Goal: Task Accomplishment & Management: Manage account settings

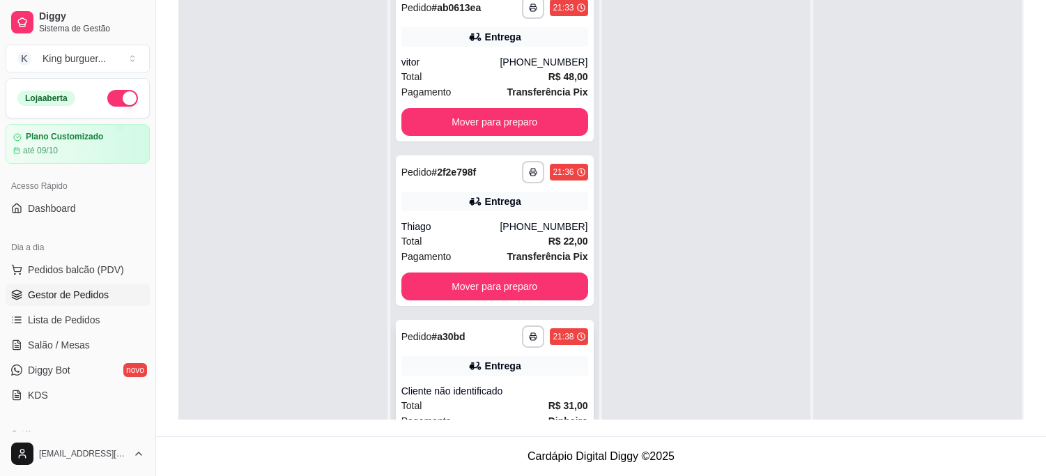
scroll to position [38, 0]
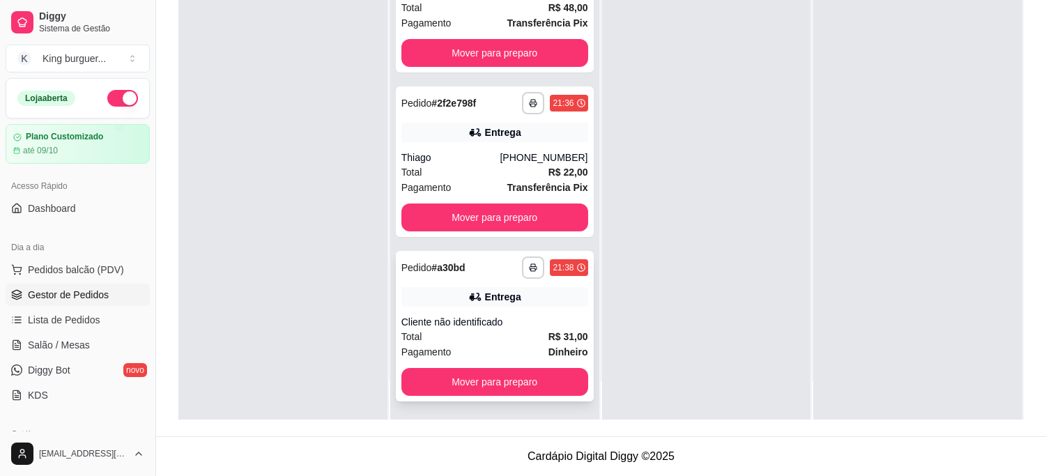
click at [518, 298] on div "Entrega" at bounding box center [494, 297] width 187 height 20
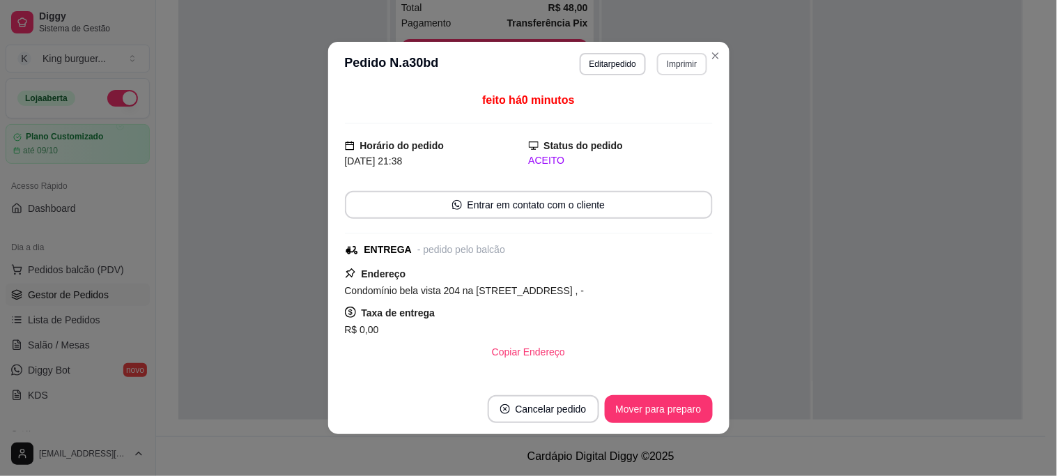
click at [677, 70] on button "Imprimir" at bounding box center [681, 64] width 49 height 22
click at [647, 118] on button "IMPRESSORA" at bounding box center [652, 114] width 98 height 22
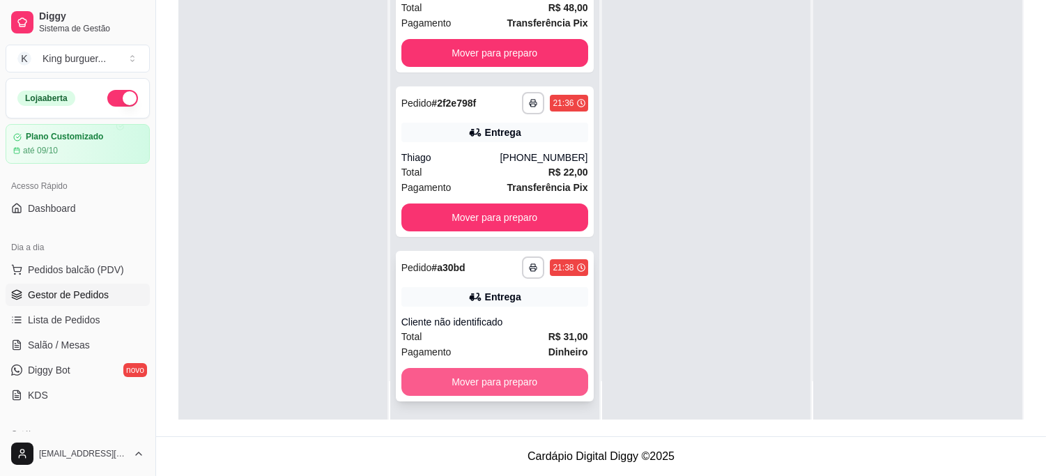
click at [489, 376] on button "Mover para preparo" at bounding box center [494, 382] width 187 height 28
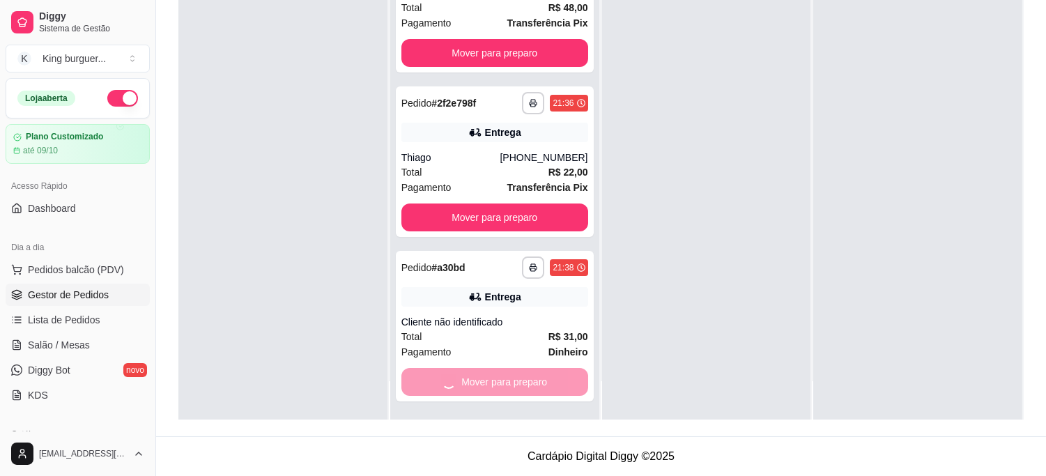
scroll to position [0, 0]
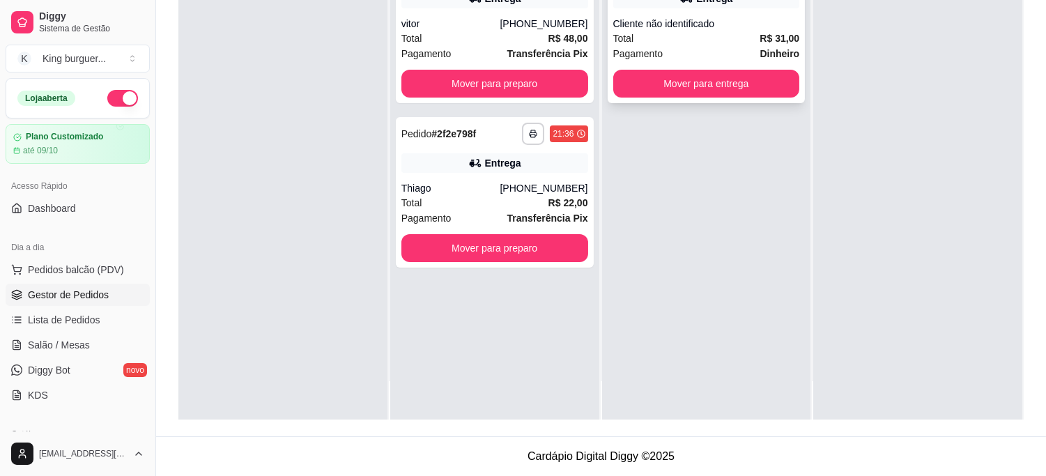
click at [741, 93] on button "Mover para entrega" at bounding box center [706, 84] width 187 height 28
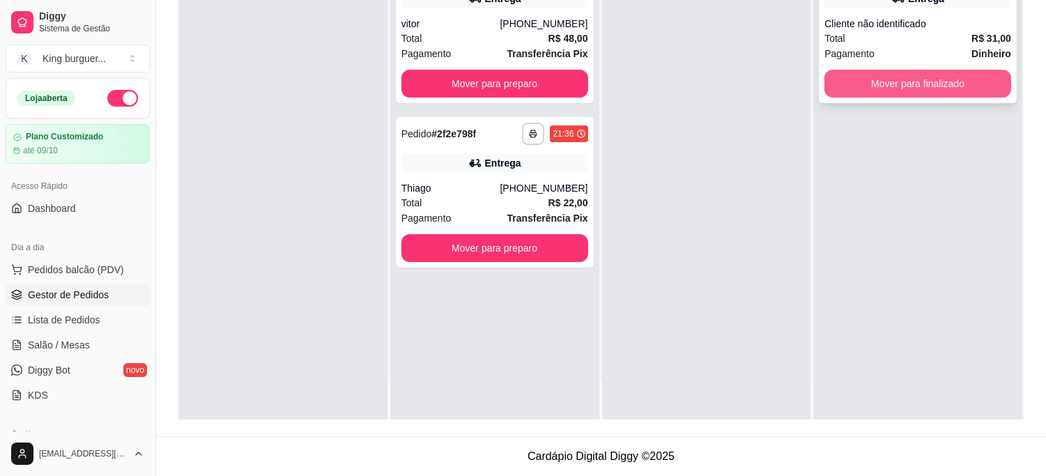
click at [854, 86] on button "Mover para finalizado" at bounding box center [917, 84] width 187 height 28
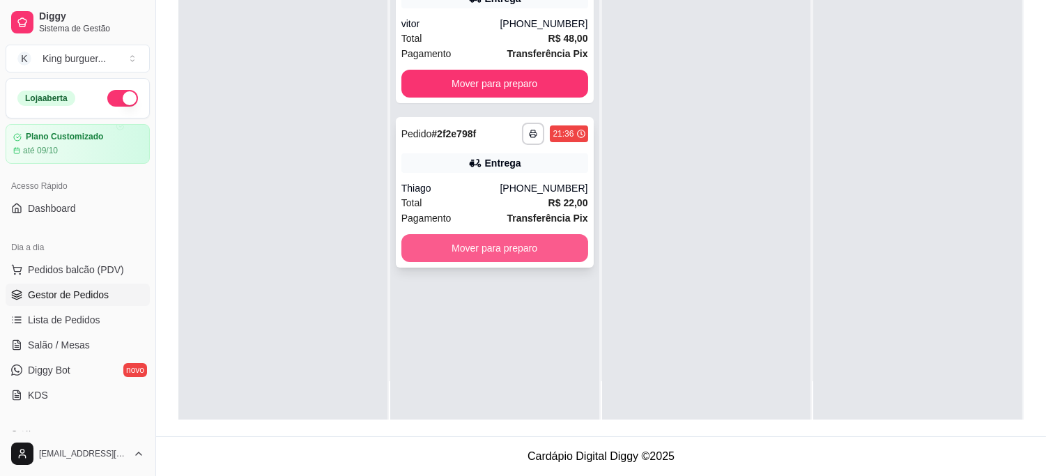
click at [552, 247] on button "Mover para preparo" at bounding box center [494, 248] width 187 height 28
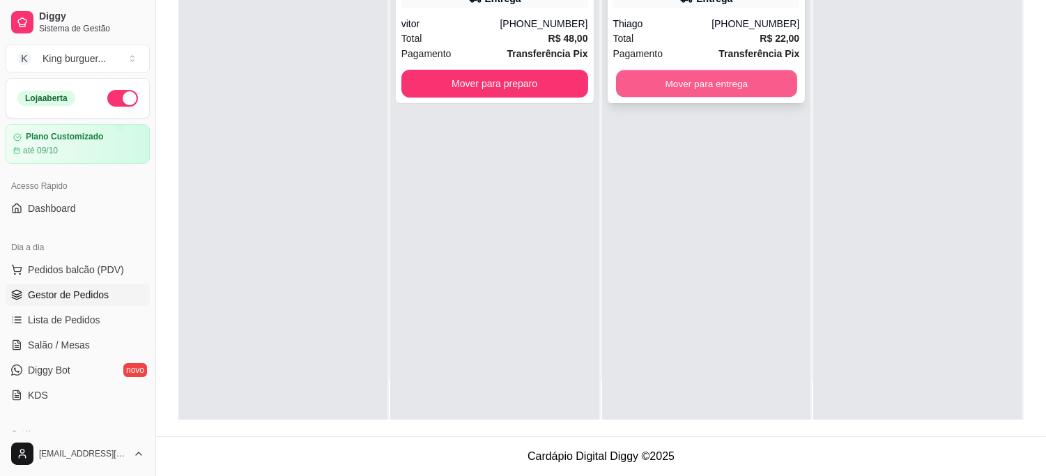
click at [739, 89] on button "Mover para entrega" at bounding box center [706, 83] width 181 height 27
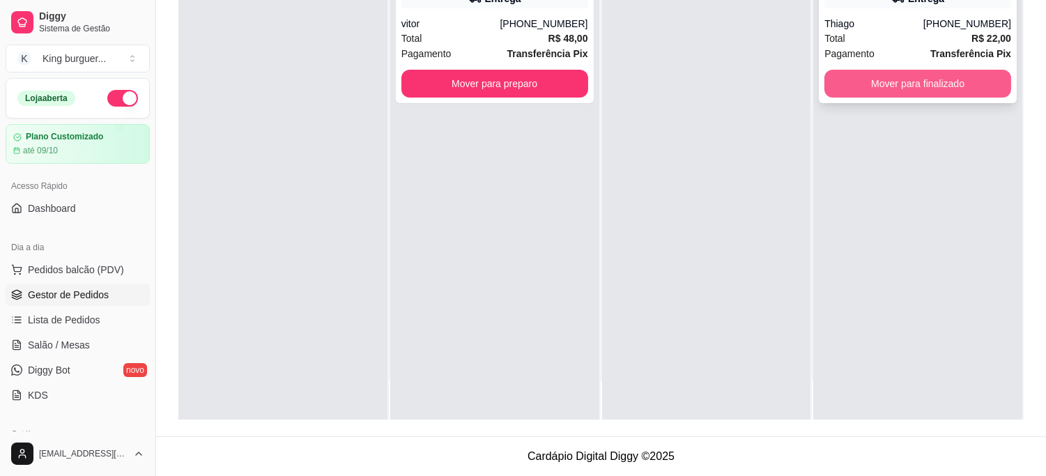
click at [890, 77] on button "Mover para finalizado" at bounding box center [917, 84] width 187 height 28
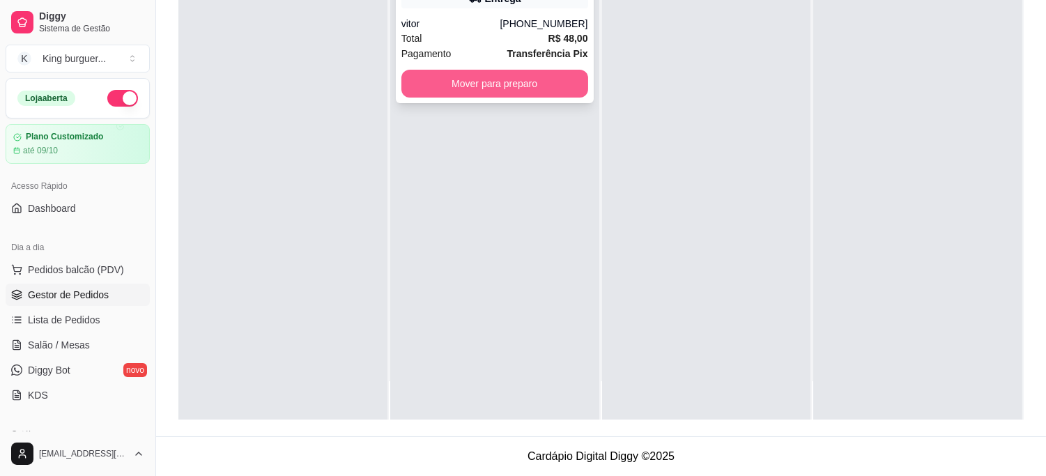
click at [541, 77] on button "Mover para preparo" at bounding box center [494, 84] width 187 height 28
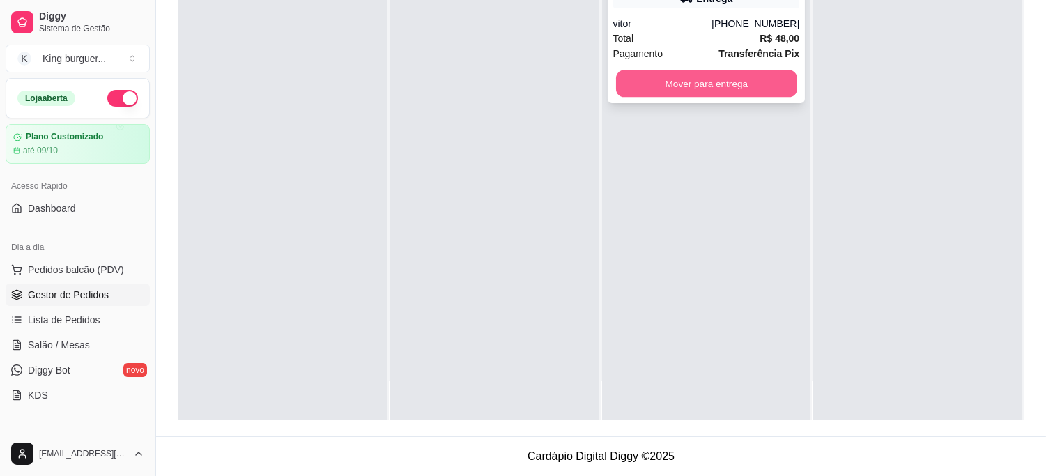
click at [679, 72] on button "Mover para entrega" at bounding box center [706, 83] width 181 height 27
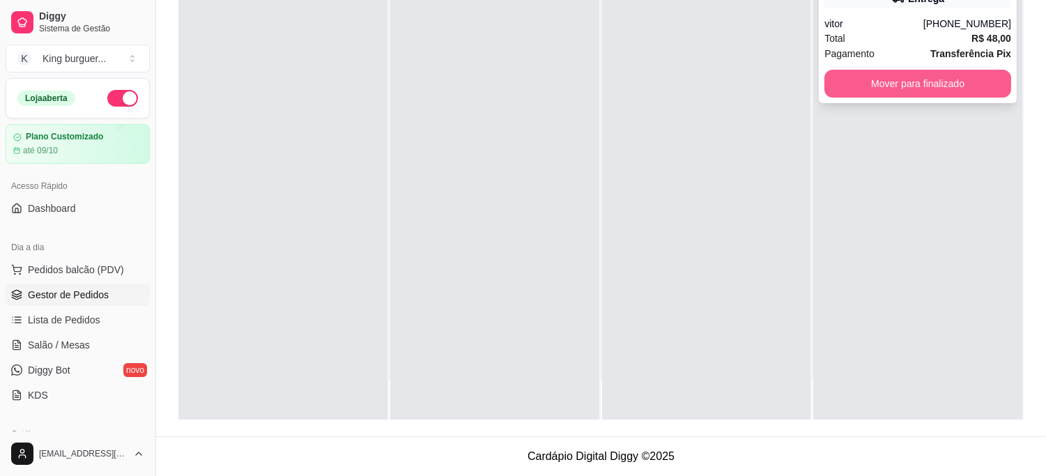
click at [859, 79] on button "Mover para finalizado" at bounding box center [917, 84] width 187 height 28
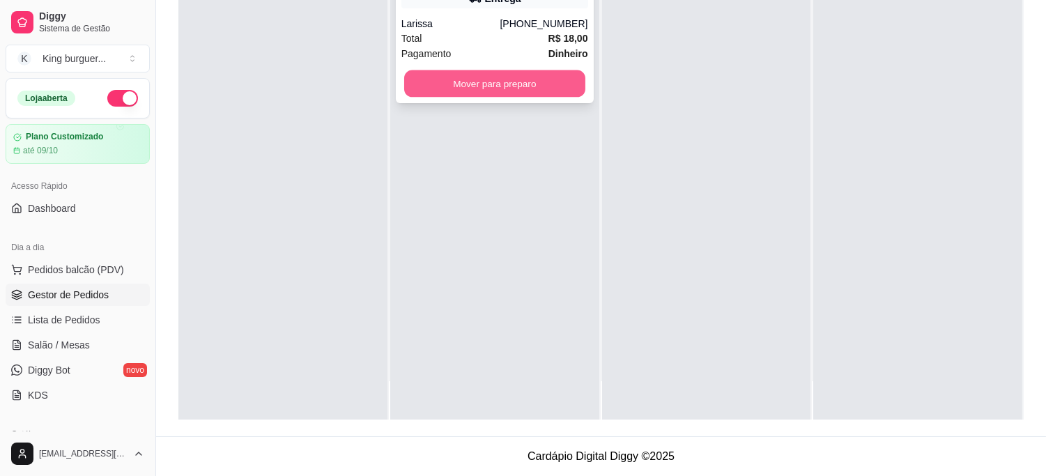
click at [469, 91] on button "Mover para preparo" at bounding box center [494, 83] width 181 height 27
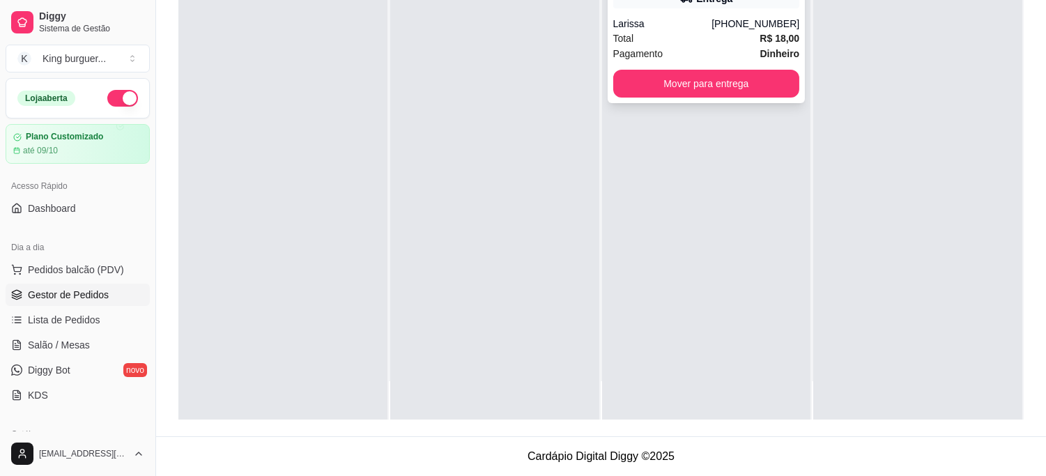
click at [679, 98] on div "**********" at bounding box center [707, 28] width 198 height 151
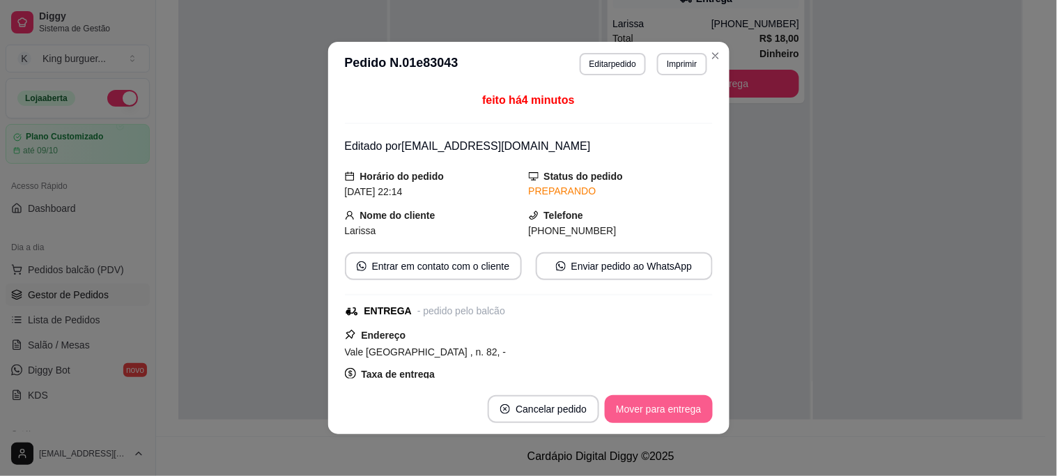
click at [675, 405] on button "Mover para entrega" at bounding box center [658, 409] width 107 height 28
click at [688, 411] on button "Mover para entrega" at bounding box center [658, 409] width 107 height 28
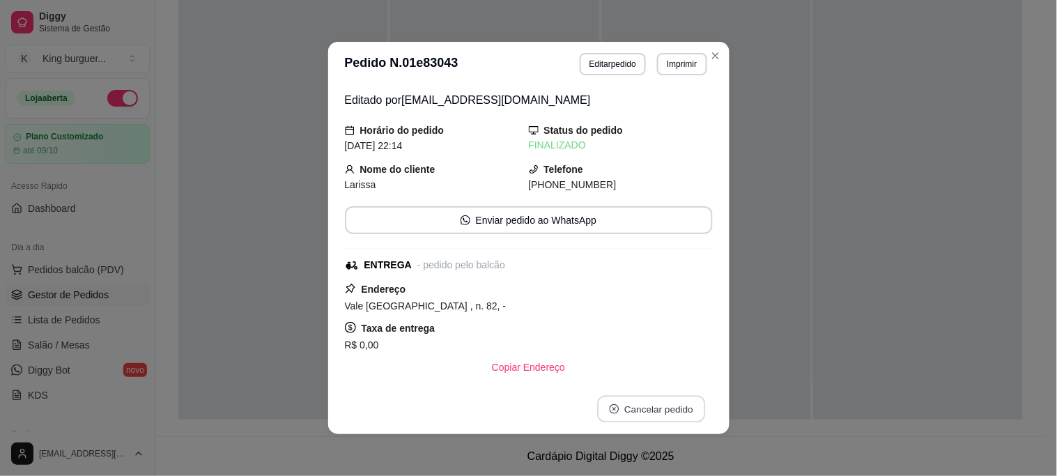
click at [681, 411] on button "Cancelar pedido" at bounding box center [651, 409] width 108 height 27
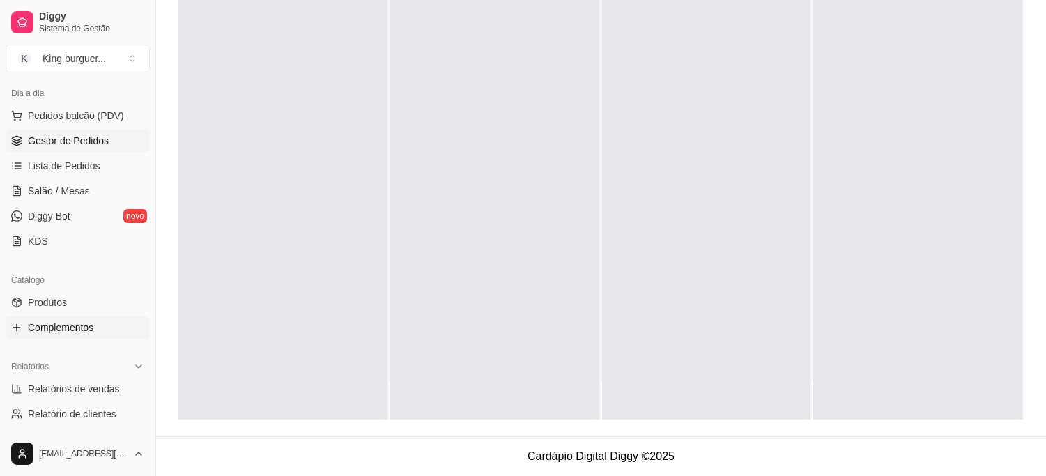
scroll to position [155, 0]
click at [82, 291] on link "Produtos" at bounding box center [78, 302] width 144 height 22
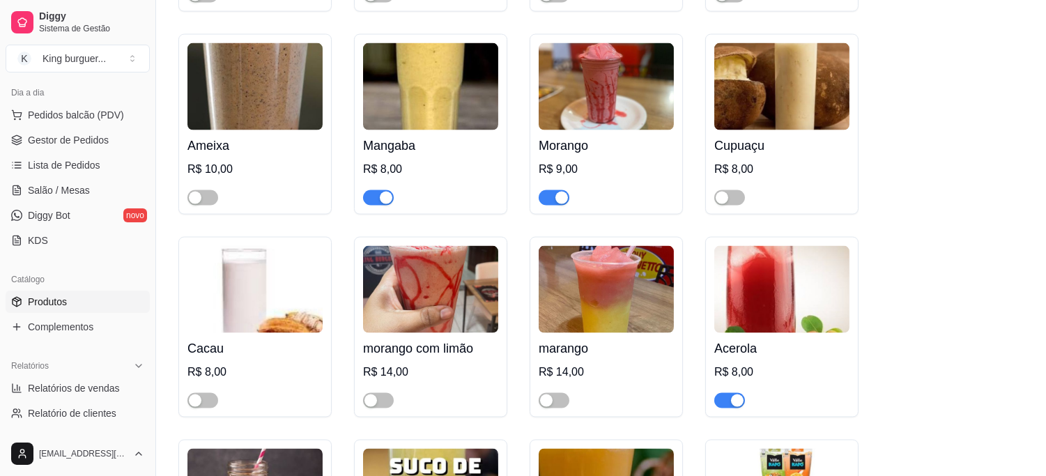
scroll to position [4181, 0]
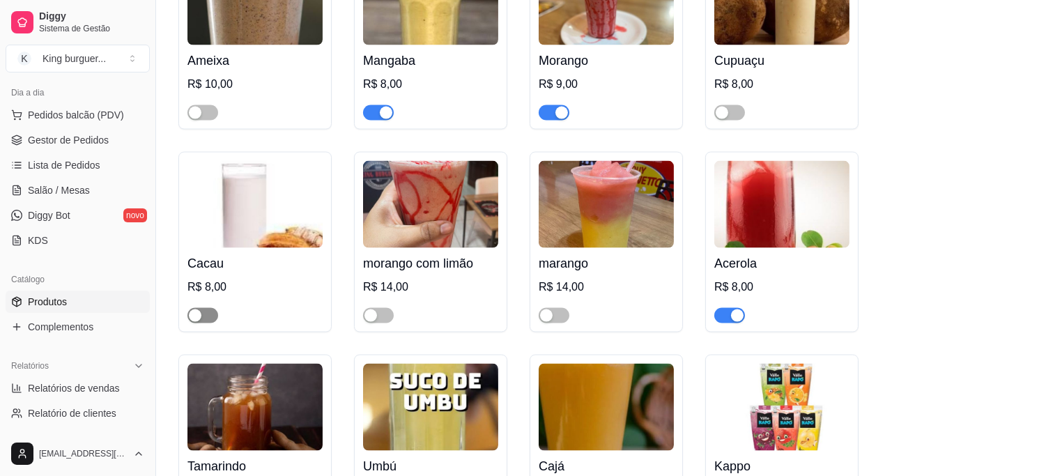
click at [210, 308] on span "button" at bounding box center [202, 315] width 31 height 15
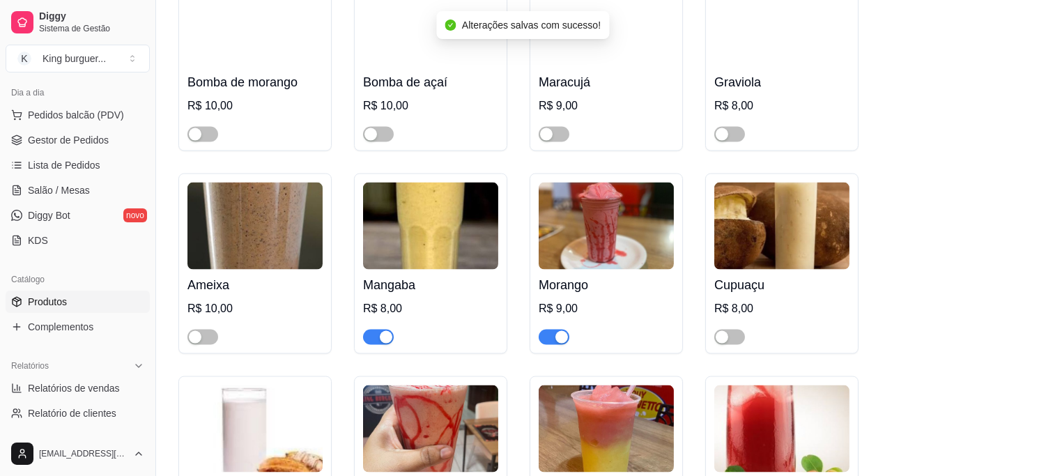
scroll to position [3948, 0]
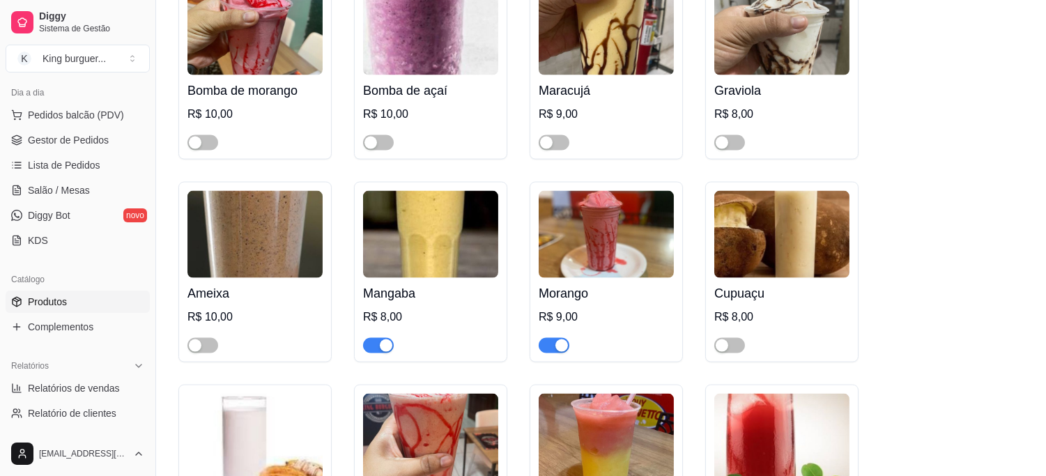
click at [549, 338] on span "button" at bounding box center [554, 345] width 31 height 15
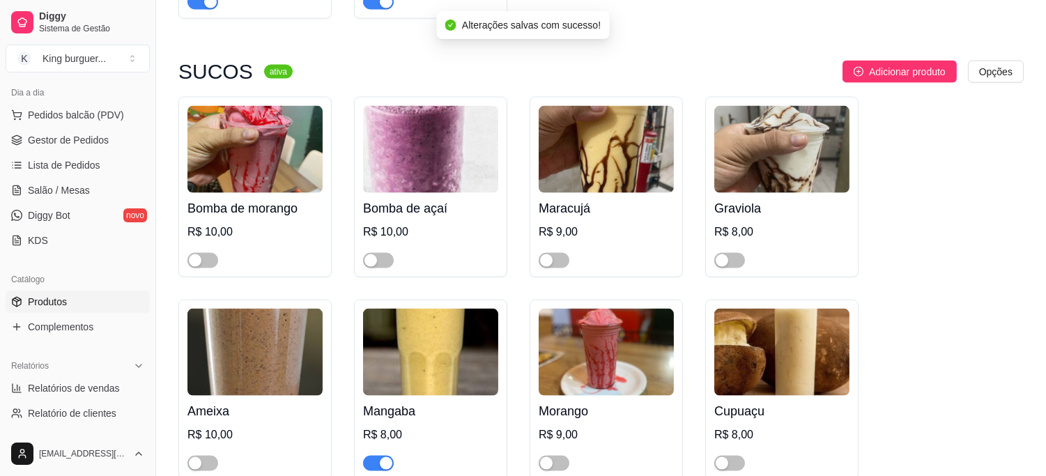
scroll to position [3794, 0]
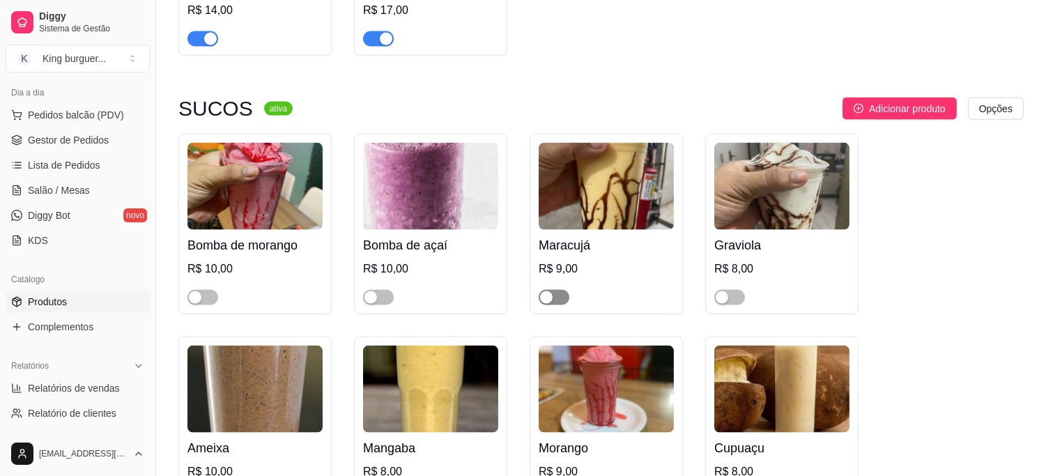
click at [566, 290] on span "button" at bounding box center [554, 297] width 31 height 15
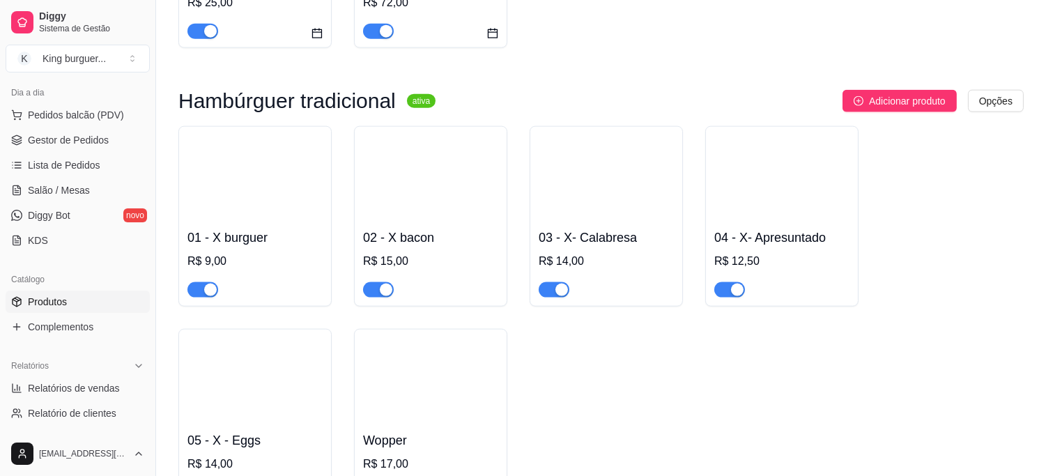
scroll to position [3329, 0]
